Goal: Information Seeking & Learning: Find specific fact

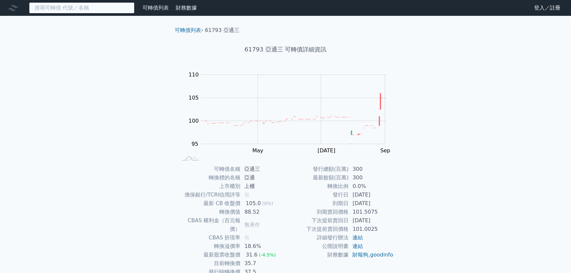
click at [93, 8] on input at bounding box center [82, 7] width 106 height 11
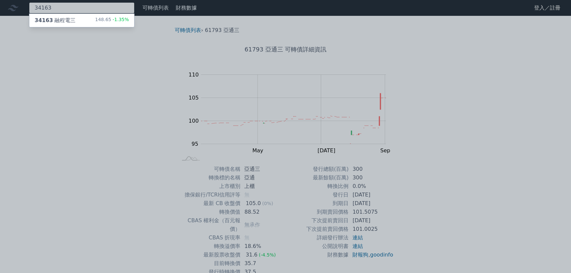
type input "34163"
click at [95, 19] on div "34163 融程電三 148.65 -1.35%" at bounding box center [81, 20] width 105 height 13
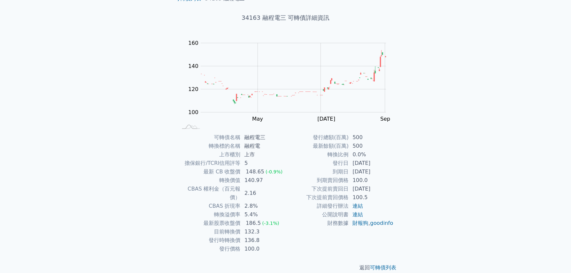
scroll to position [32, 0]
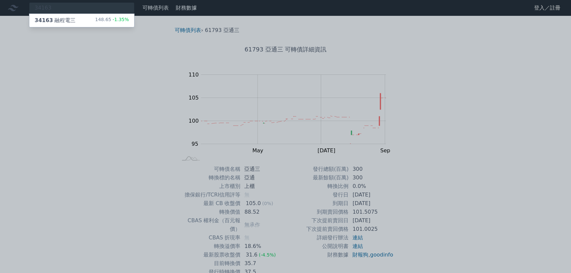
click at [76, 19] on div "34163 融程電三 148.65 -1.35%" at bounding box center [81, 20] width 105 height 13
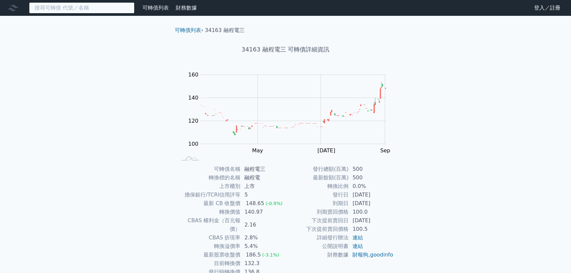
click at [76, 6] on input at bounding box center [82, 7] width 106 height 11
type input "ㄨ"
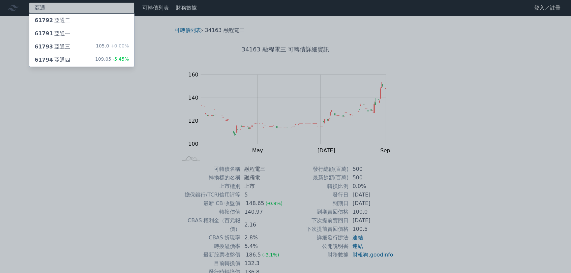
type input "亞通"
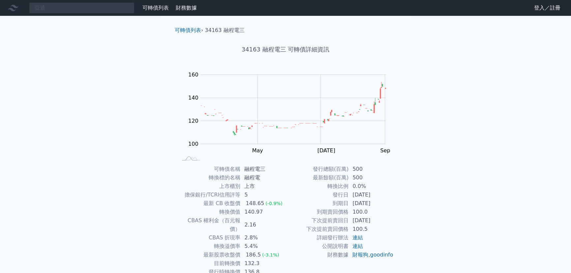
click at [91, 48] on div "亞通 可轉債列表 財務數據 可轉債列表 財務數據 登入／註冊 登入／註冊 可轉債列表 › 34163 融程電三 34163 融程電三 可轉債詳細資訊 Zoom…" at bounding box center [285, 157] width 571 height 314
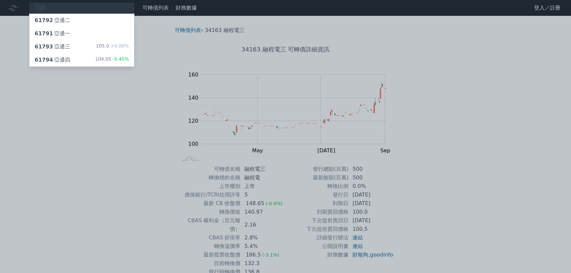
click at [91, 48] on div "61793 亞通三 105.0 +0.00%" at bounding box center [81, 46] width 105 height 13
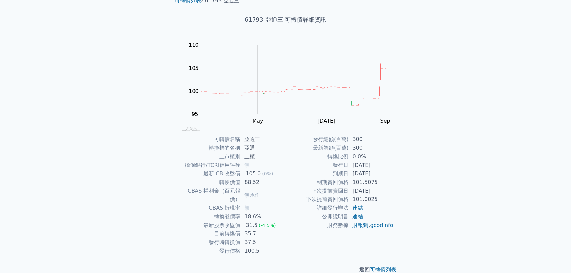
scroll to position [32, 0]
